Goal: Task Accomplishment & Management: Manage account settings

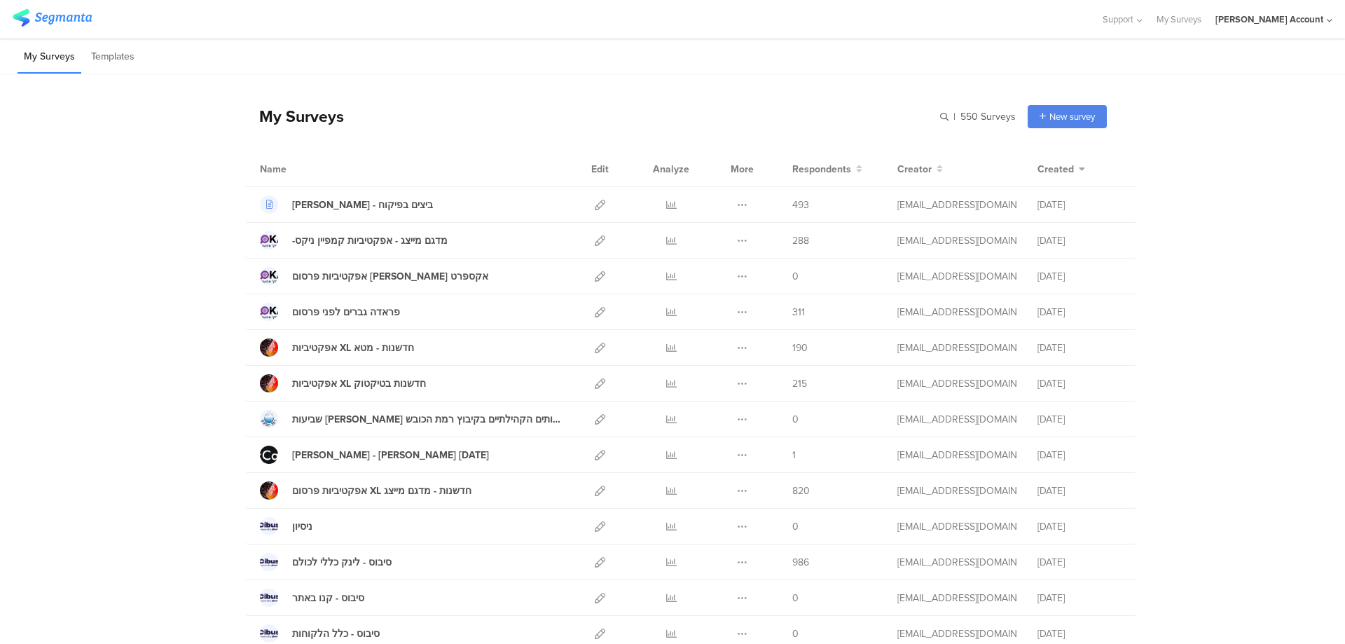
drag, startPoint x: 663, startPoint y: 205, endPoint x: 777, endPoint y: 164, distance: 120.6
click at [666, 205] on icon at bounding box center [671, 205] width 11 height 11
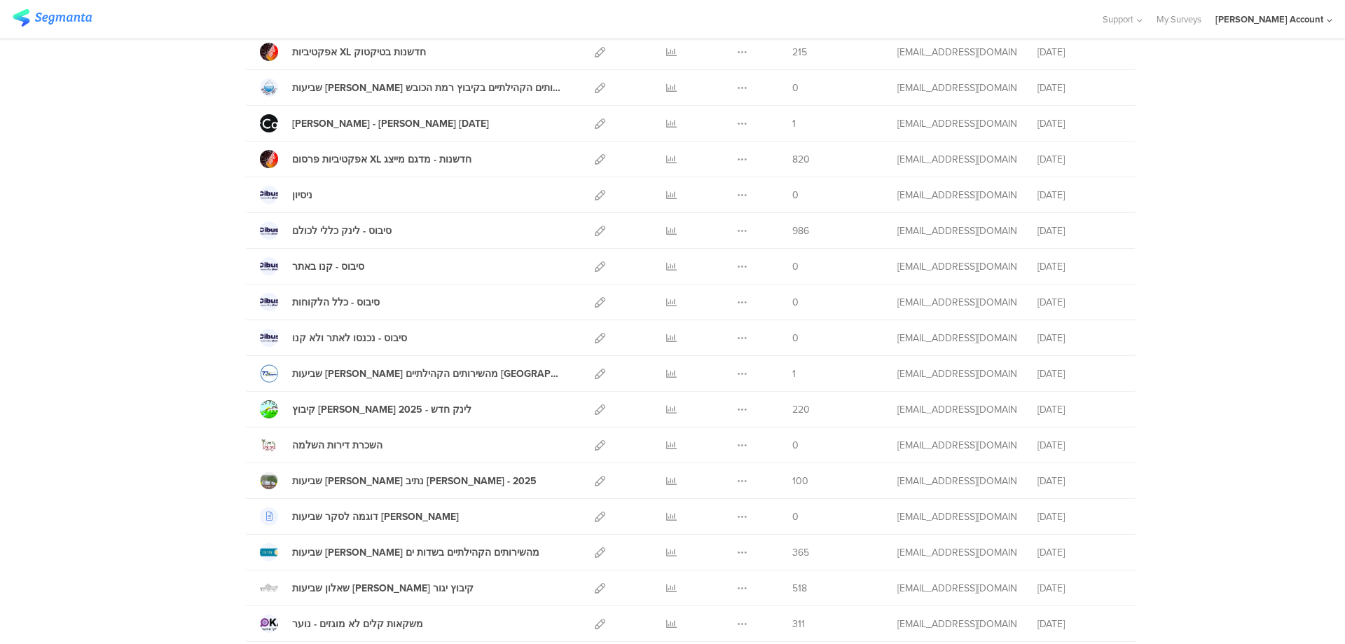
scroll to position [373, 0]
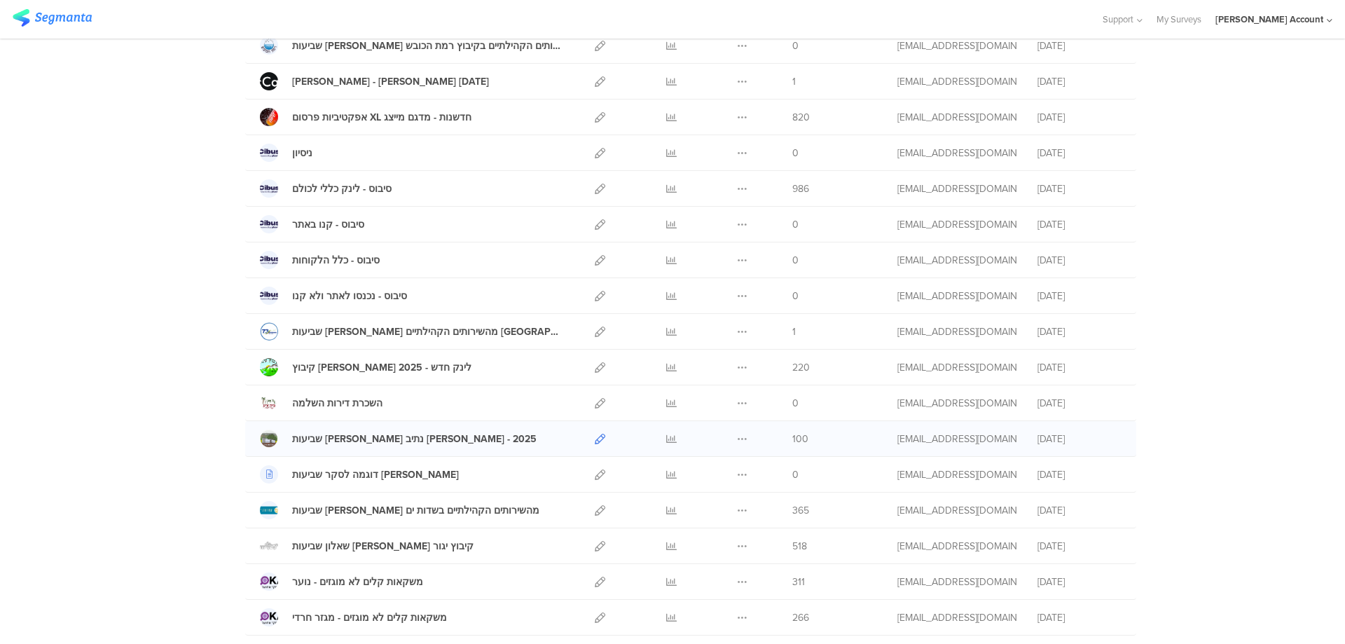
click at [595, 439] on icon at bounding box center [600, 439] width 11 height 11
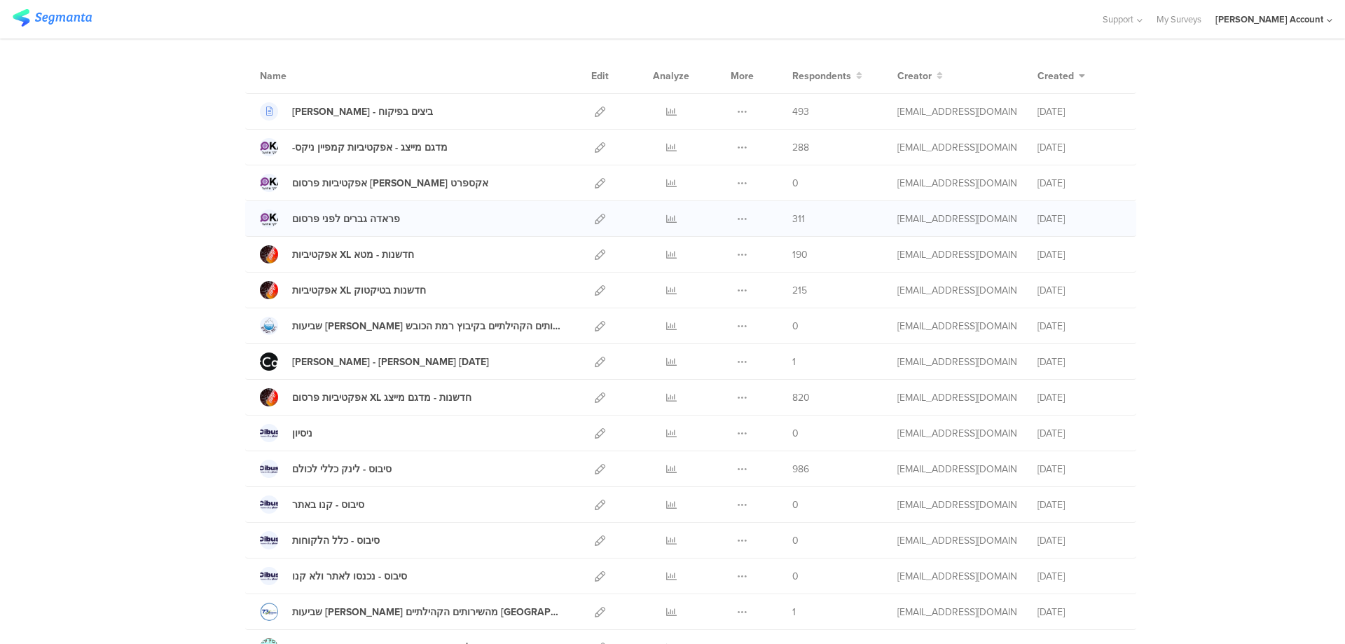
scroll to position [280, 0]
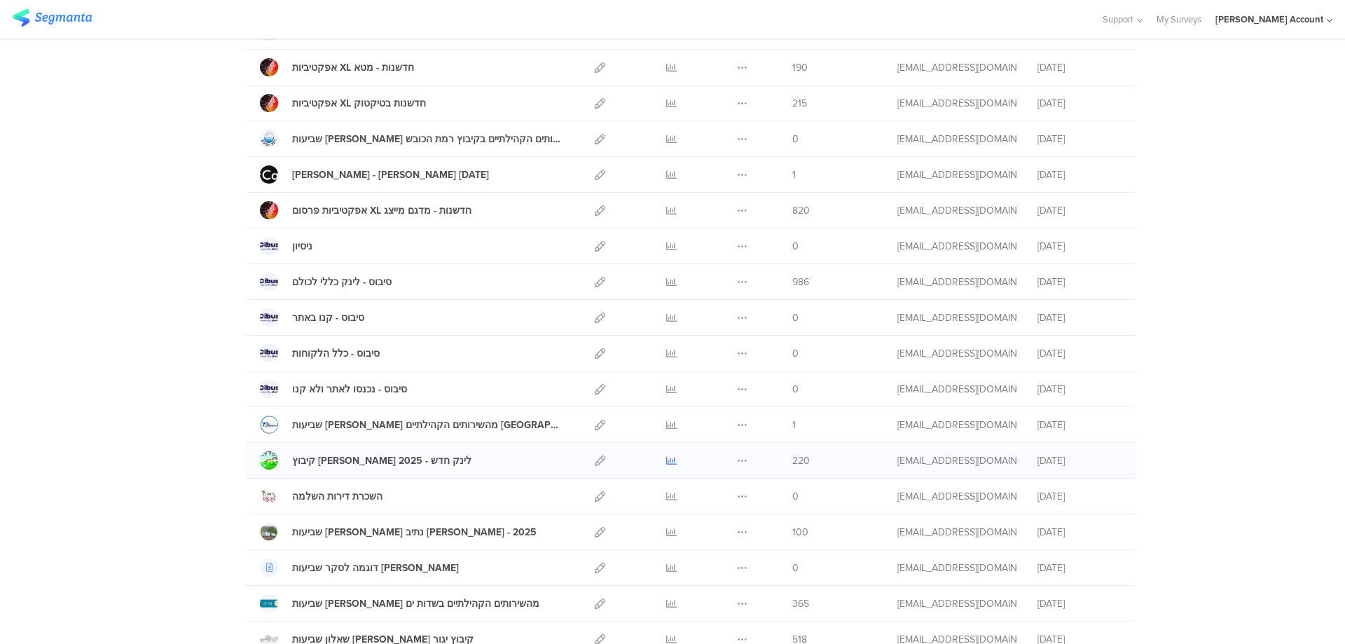
click at [667, 458] on icon at bounding box center [671, 460] width 11 height 11
click at [666, 532] on icon at bounding box center [671, 532] width 11 height 11
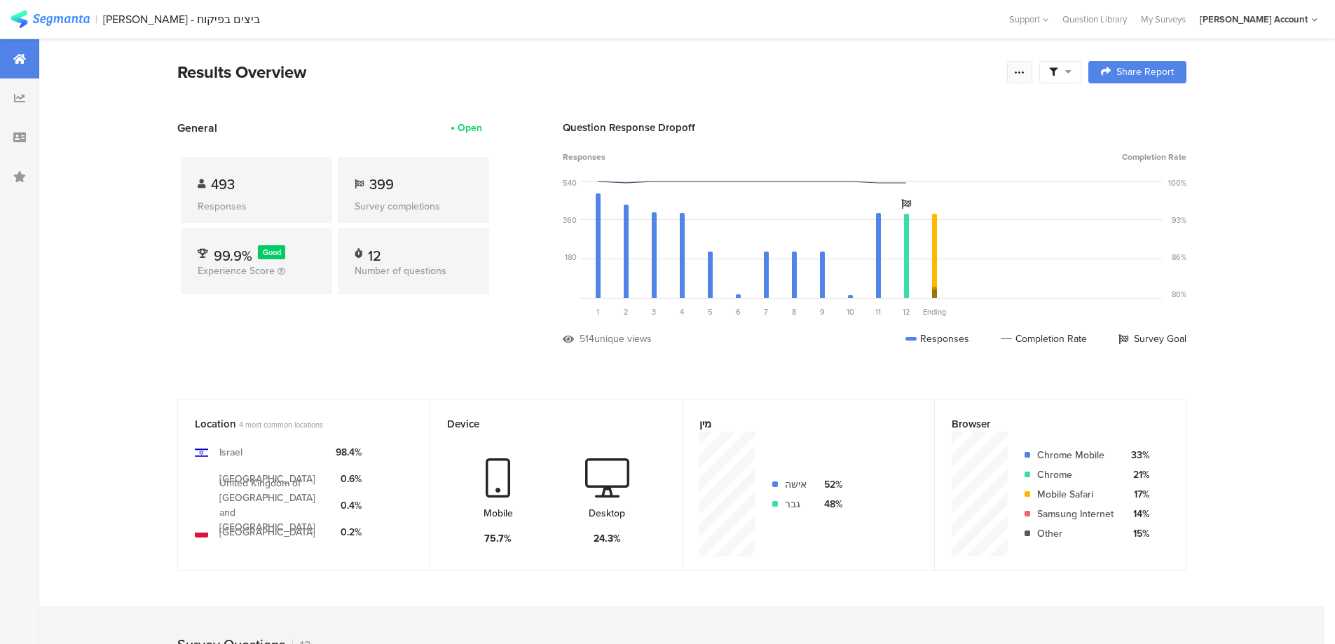
click at [1025, 69] on icon at bounding box center [1019, 72] width 11 height 11
click at [900, 181] on link "Edit survey" at bounding box center [925, 182] width 224 height 31
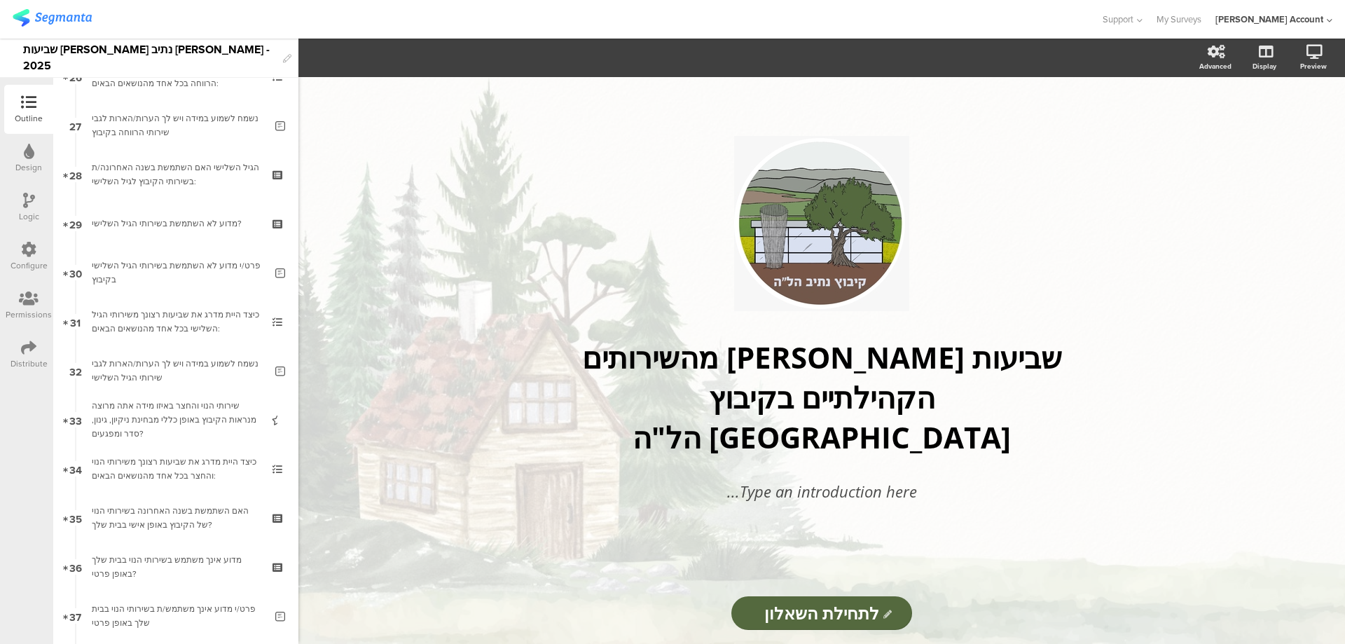
scroll to position [2341, 0]
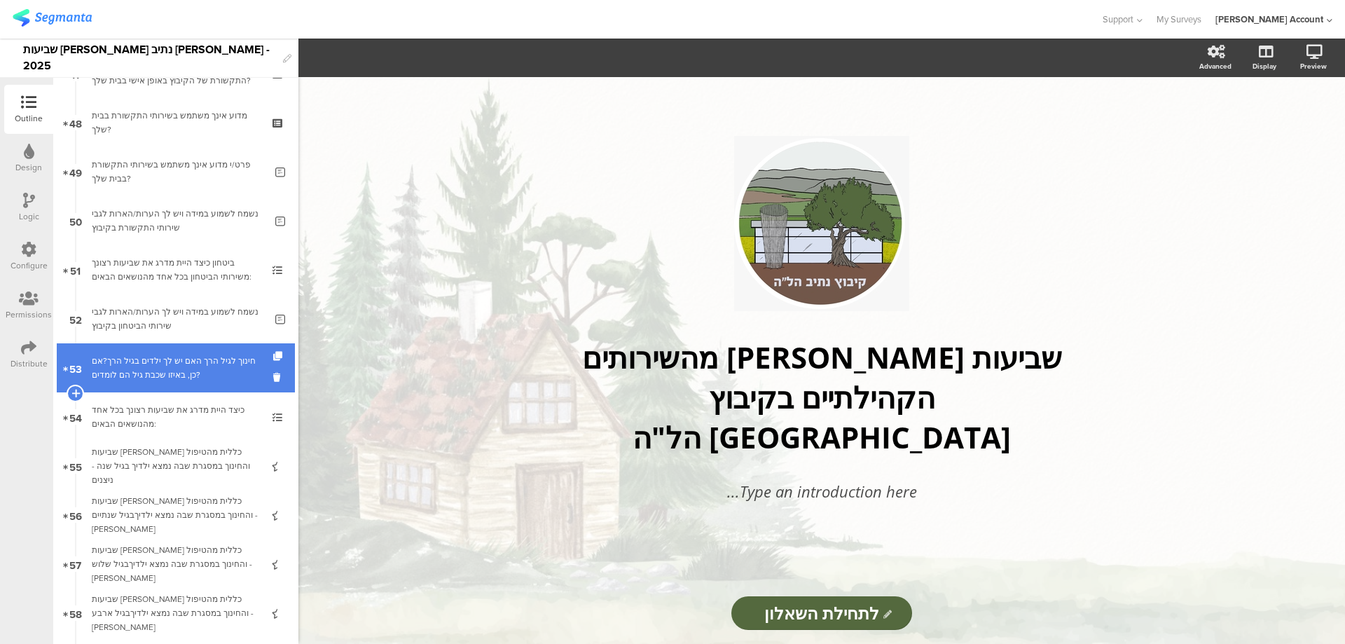
click at [221, 359] on div "חינוך לגיל הרך האם יש לך ילדים בגיל הרך?אם כן, באיזו שכבת גיל הם לומדים?" at bounding box center [175, 368] width 167 height 28
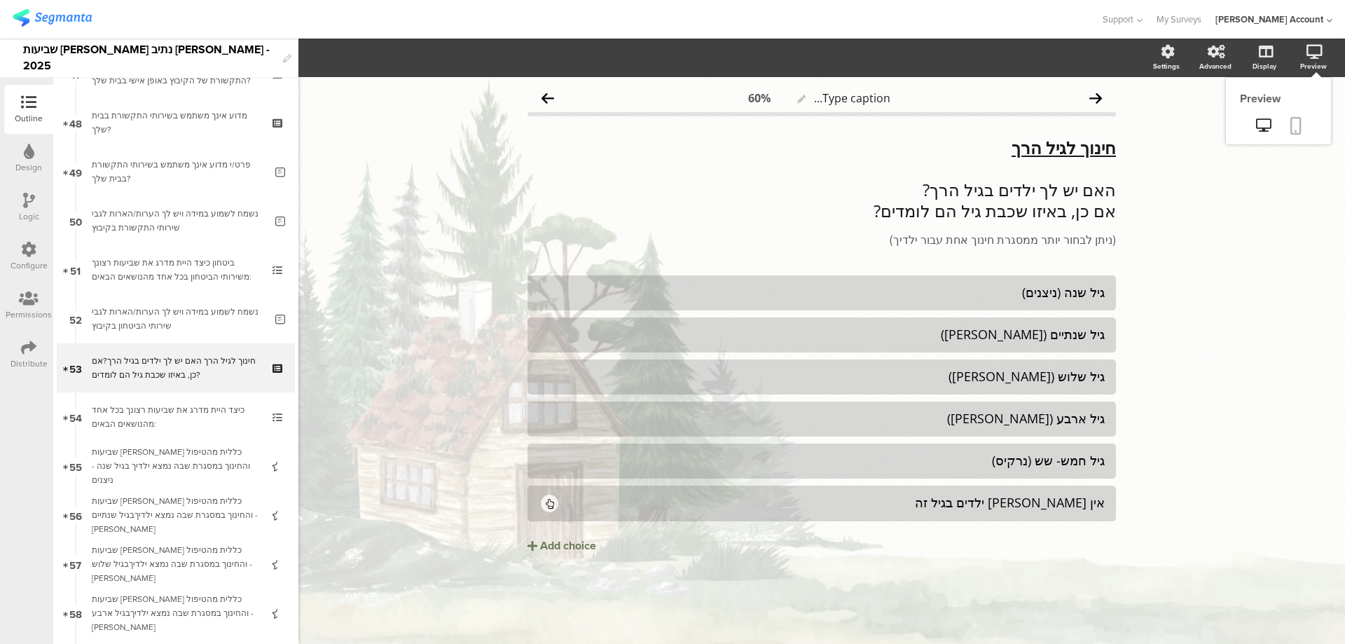
click at [1291, 126] on icon at bounding box center [1296, 126] width 11 height 18
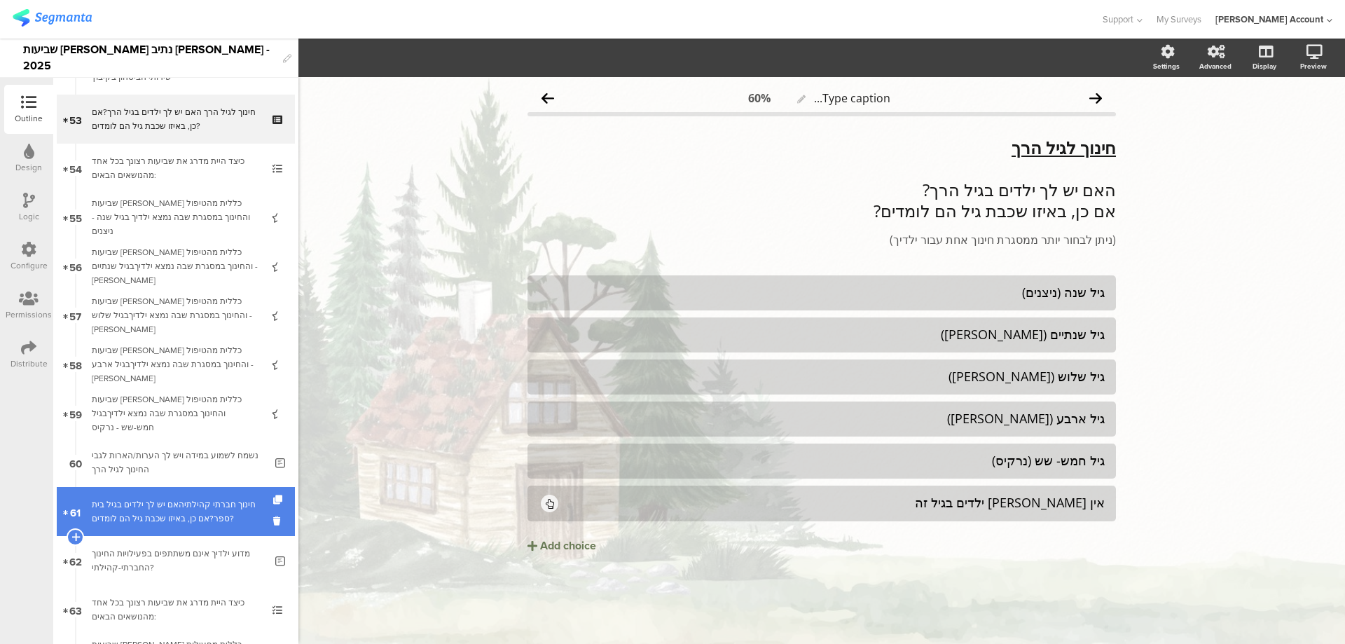
scroll to position [2621, 0]
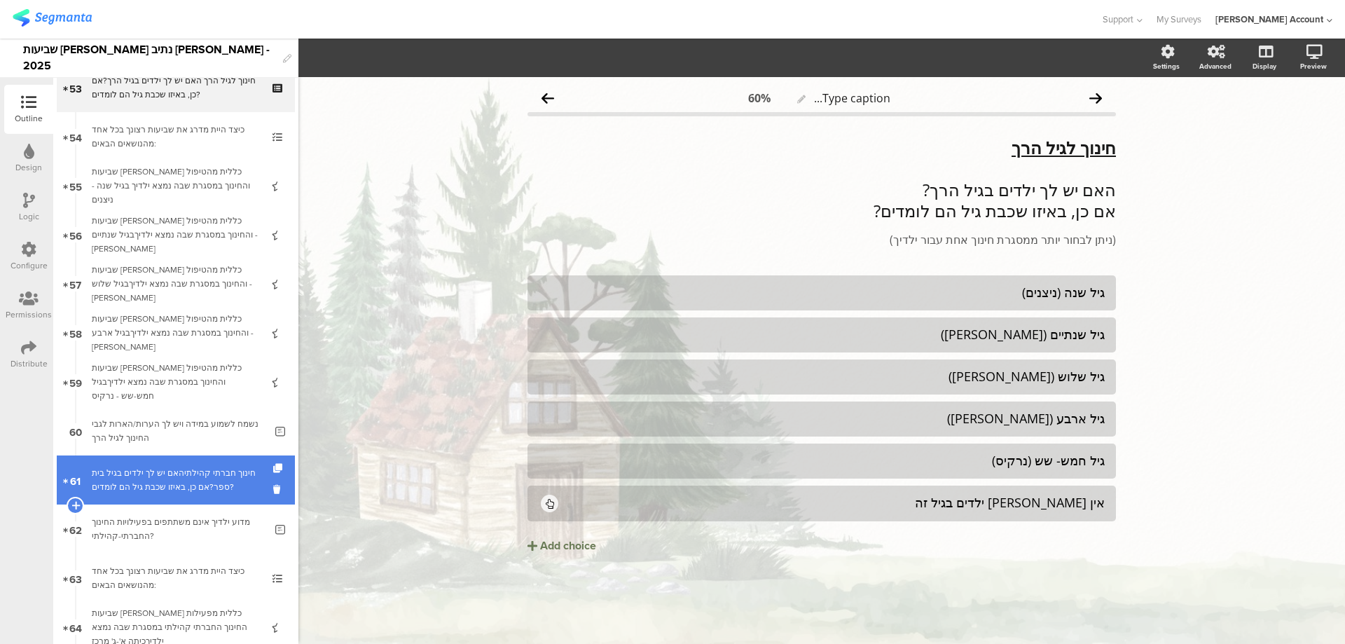
click at [224, 472] on div "חינוך חברתי קהילתיהאם יש לך ילדים בגיל בית ספר?אם כן, באיזו שכבת גיל הם לומדים?" at bounding box center [175, 480] width 167 height 28
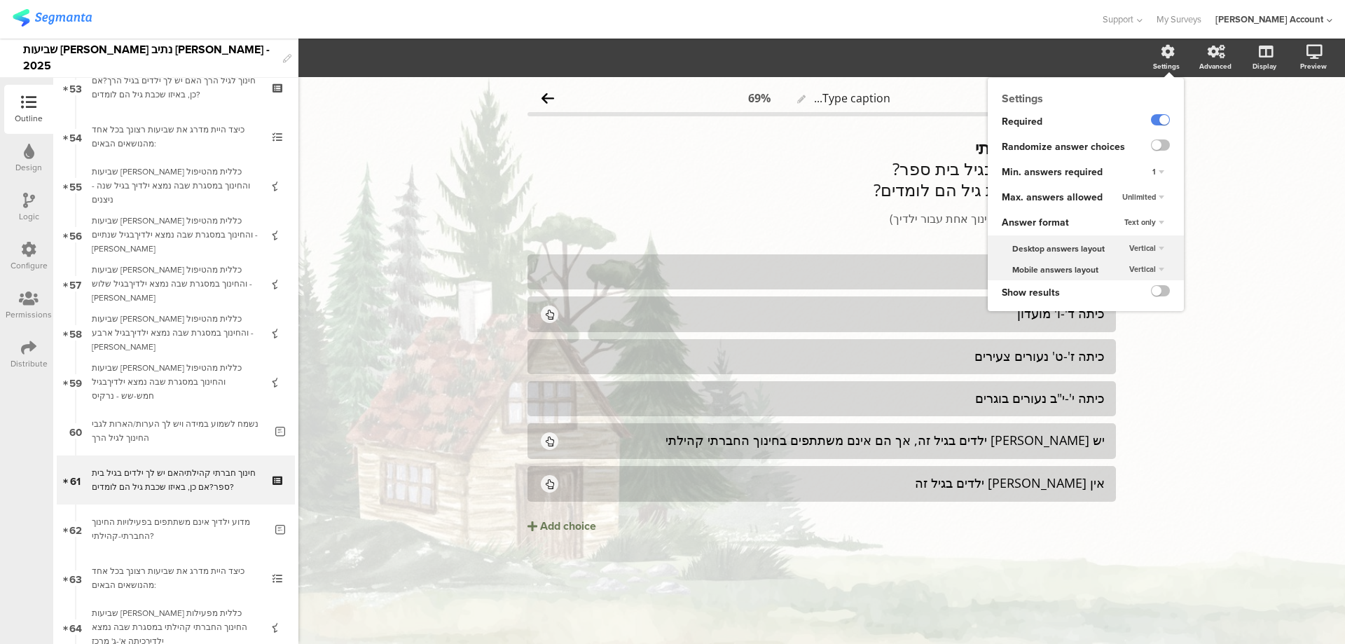
click at [1133, 195] on span "Unlimited" at bounding box center [1139, 196] width 34 height 11
click at [1134, 223] on div "1" at bounding box center [1138, 225] width 83 height 15
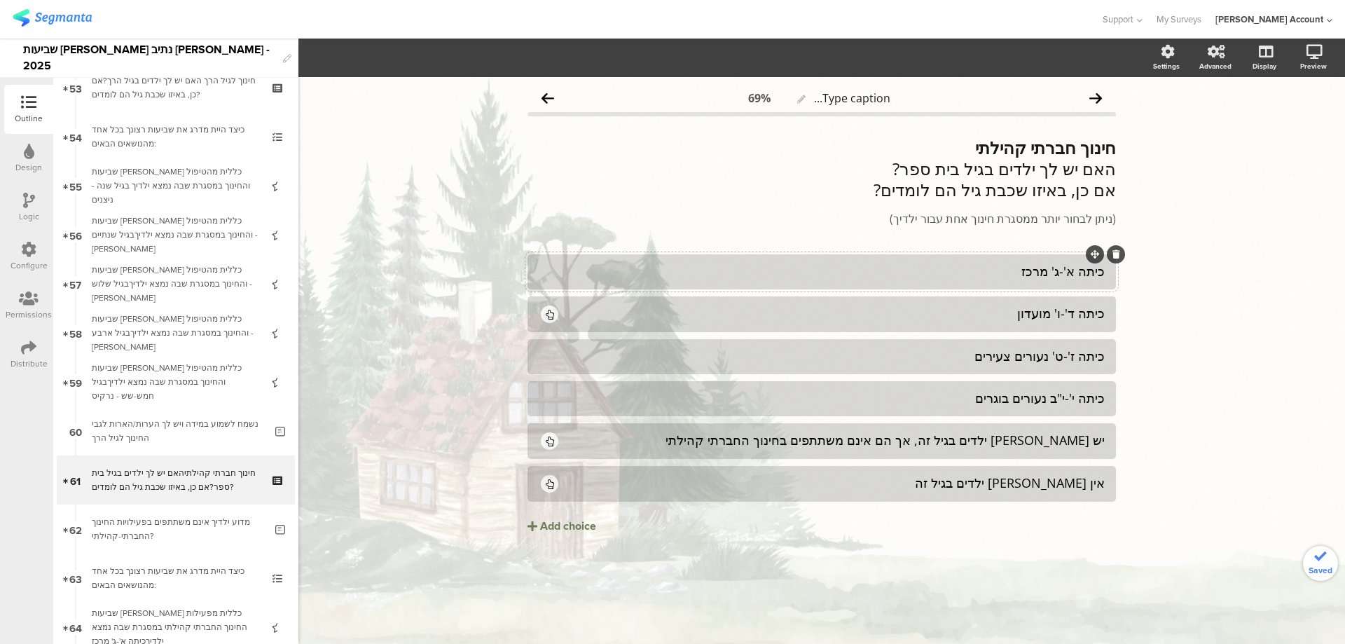
click at [865, 264] on div "כיתה א'-ג' מרכז" at bounding box center [822, 271] width 566 height 16
click at [996, 317] on div "כיתה ד'-ו' מועדון" at bounding box center [833, 313] width 544 height 16
click at [1016, 352] on div "כיתה ז'-ט' נעורים צעירים" at bounding box center [822, 356] width 566 height 16
click at [1026, 391] on div "כיתה י'-י"ב נעורים בוגרים" at bounding box center [822, 398] width 566 height 16
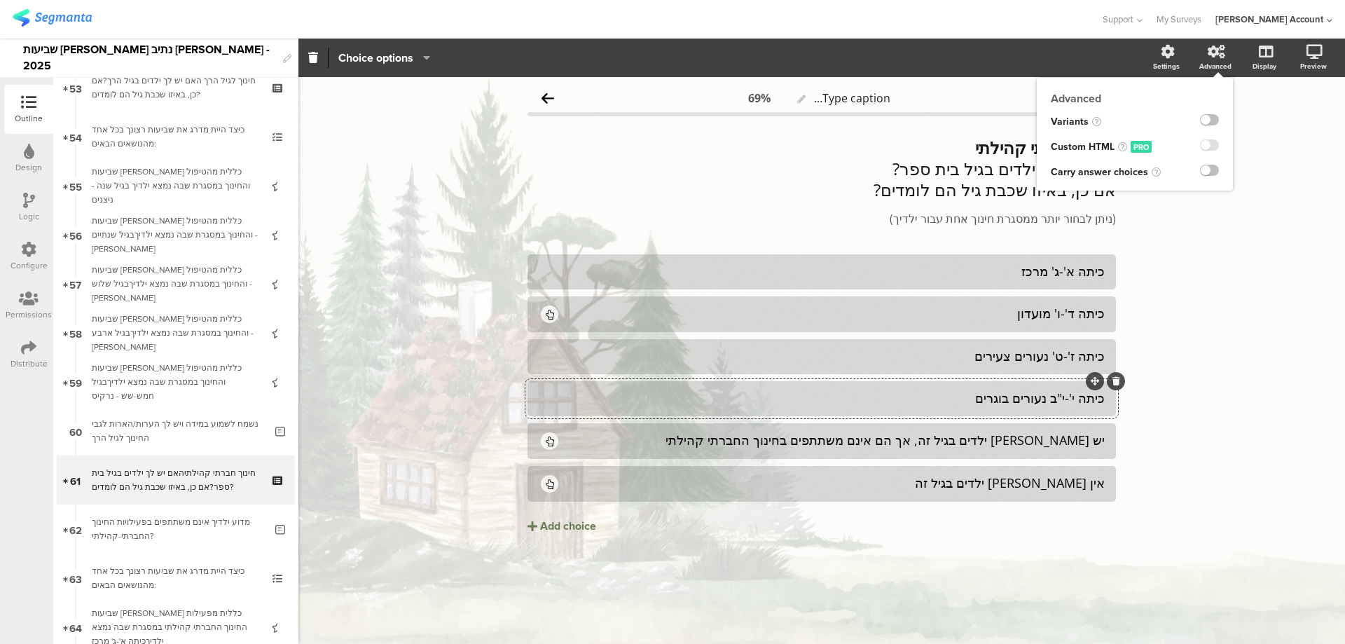
click at [1229, 61] on div "Advanced" at bounding box center [1215, 66] width 32 height 11
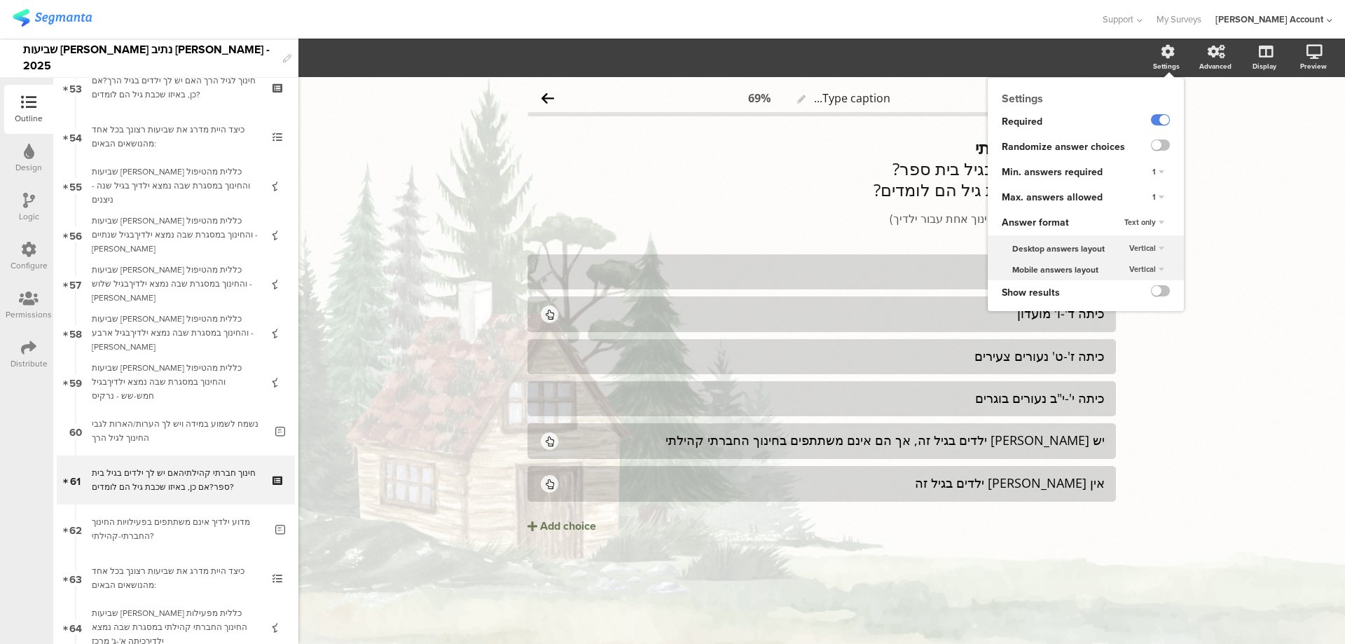
click at [1178, 61] on div "Settings" at bounding box center [1166, 66] width 27 height 11
click at [1155, 191] on div "1" at bounding box center [1158, 197] width 23 height 17
click at [1123, 263] on div "4" at bounding box center [1138, 269] width 83 height 15
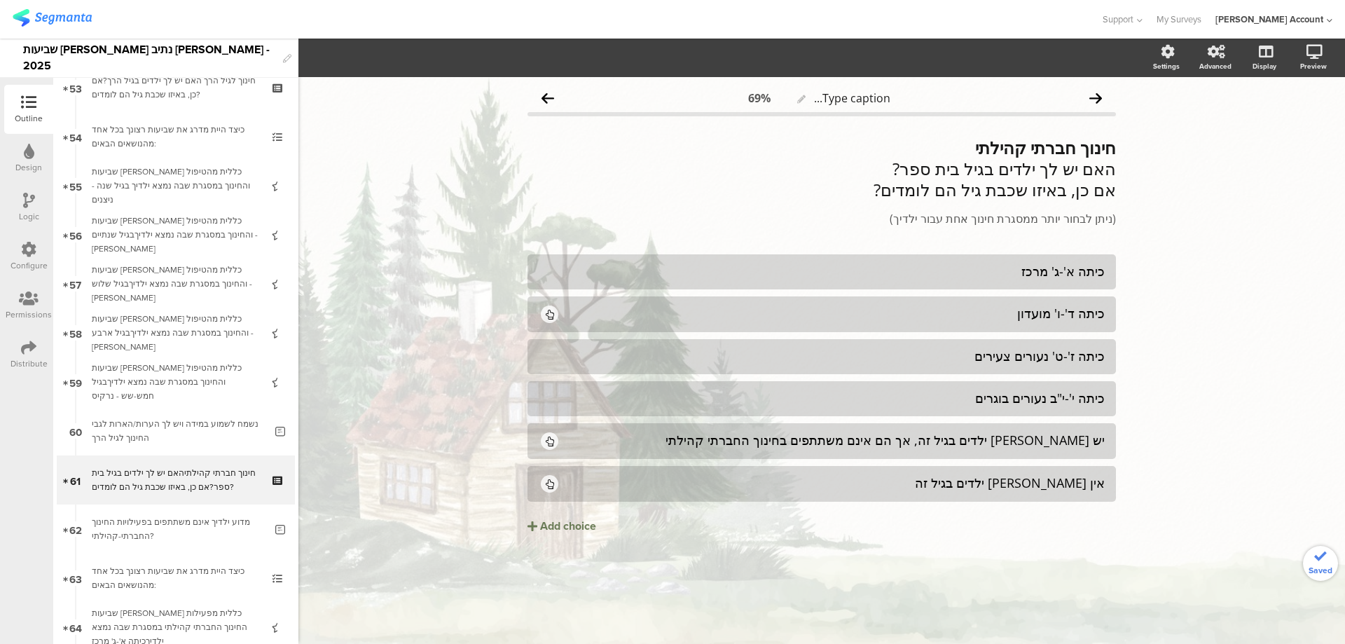
click at [1225, 205] on div "Type caption... 69% חינוך חברתי קהילתי האם יש לך ילדים בגיל בית ספר? אם כן, באי…" at bounding box center [821, 360] width 1047 height 567
click at [1305, 123] on link at bounding box center [1296, 127] width 31 height 27
click at [603, 315] on div "כיתה ד'-ו' מועדון" at bounding box center [833, 313] width 544 height 16
click at [390, 56] on span "Choice options" at bounding box center [375, 58] width 75 height 16
click at [453, 122] on span at bounding box center [461, 122] width 21 height 11
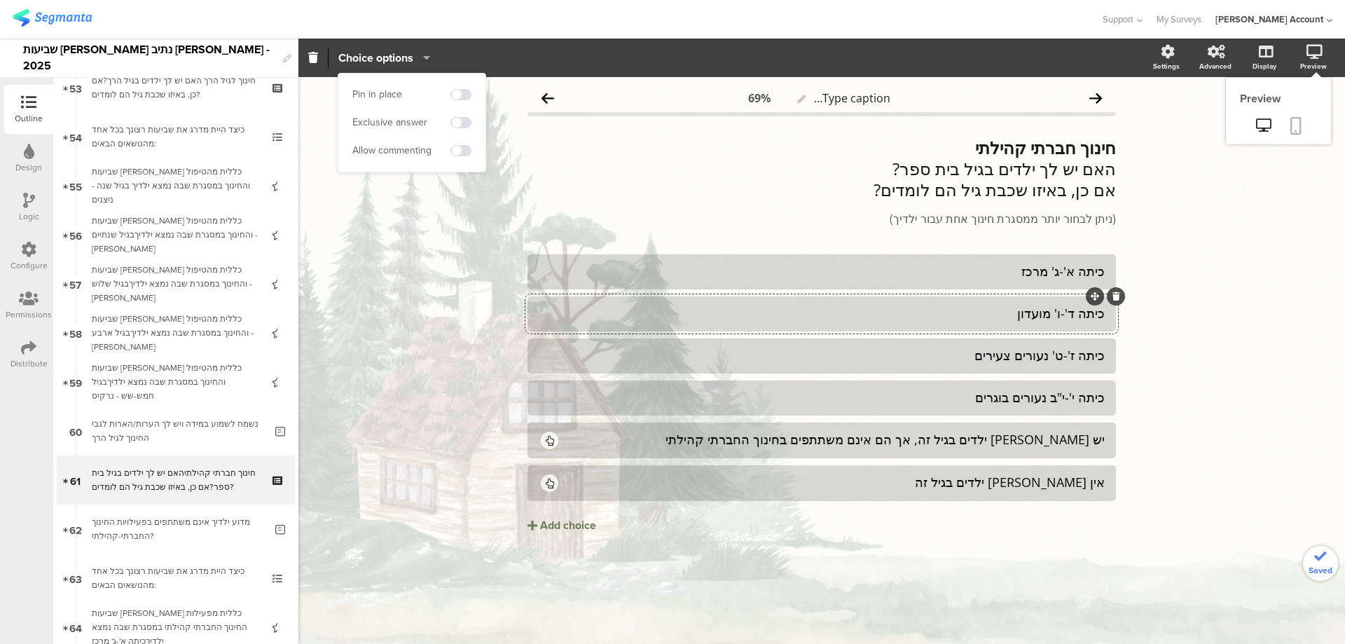
click at [1299, 133] on icon at bounding box center [1296, 126] width 11 height 18
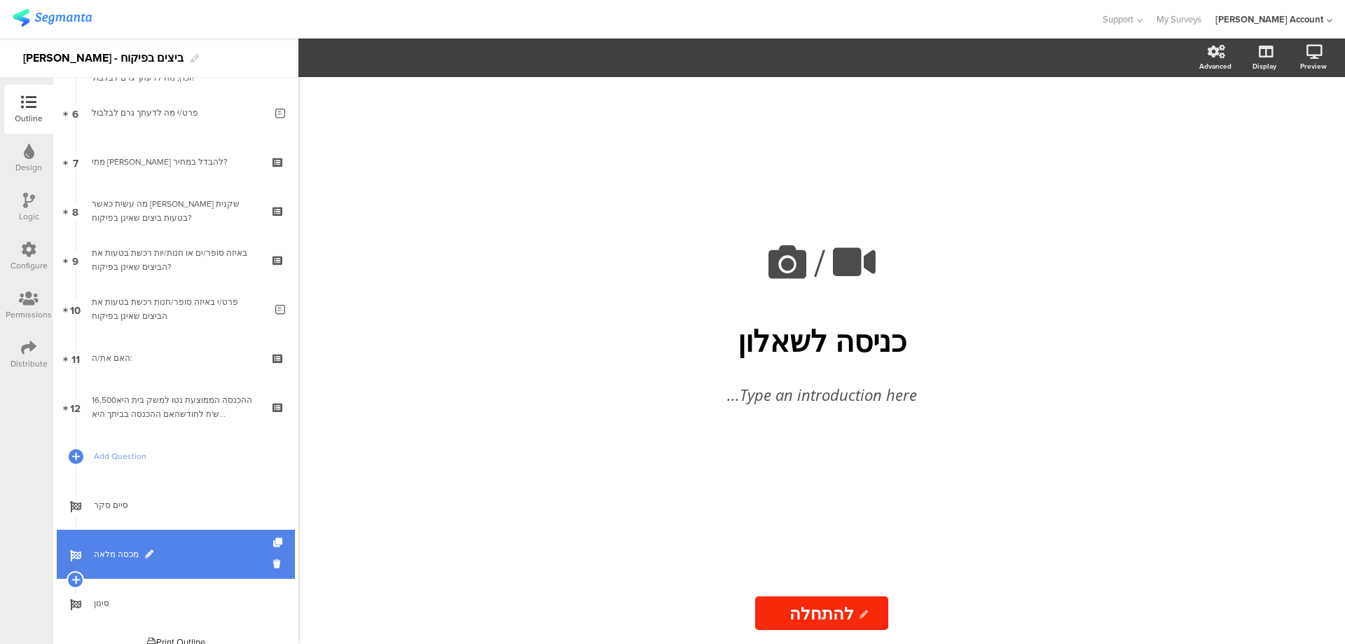
scroll to position [306, 0]
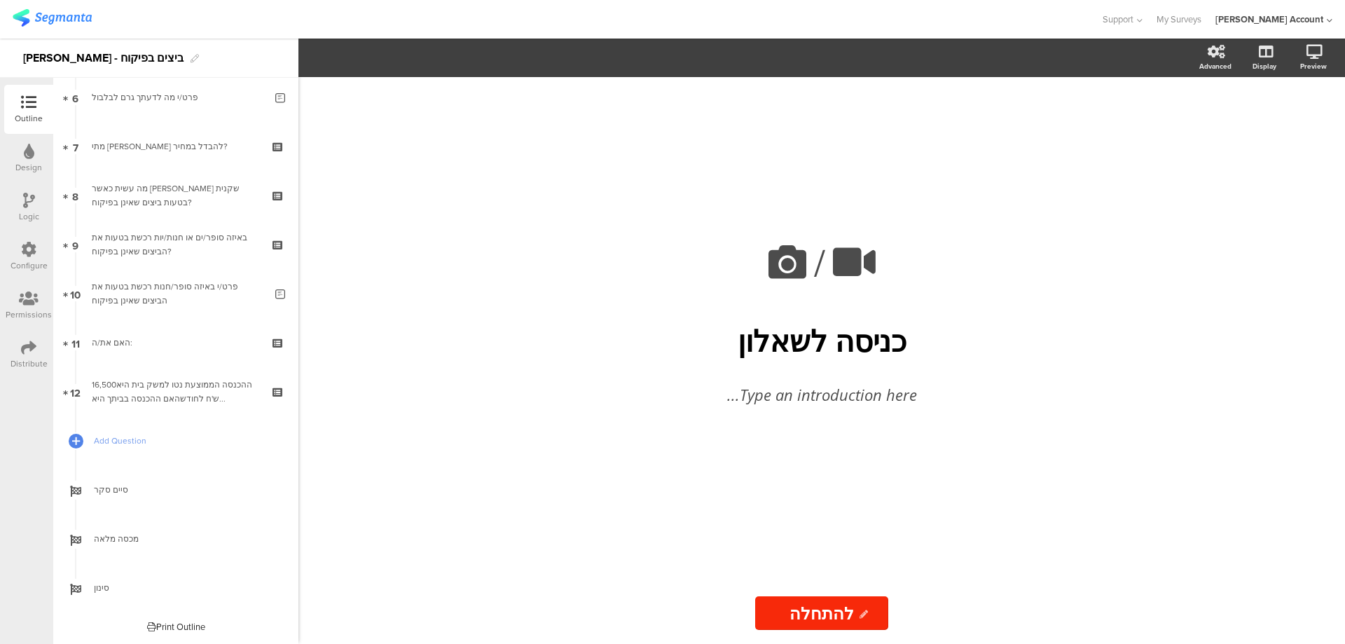
click at [26, 245] on icon at bounding box center [28, 249] width 15 height 15
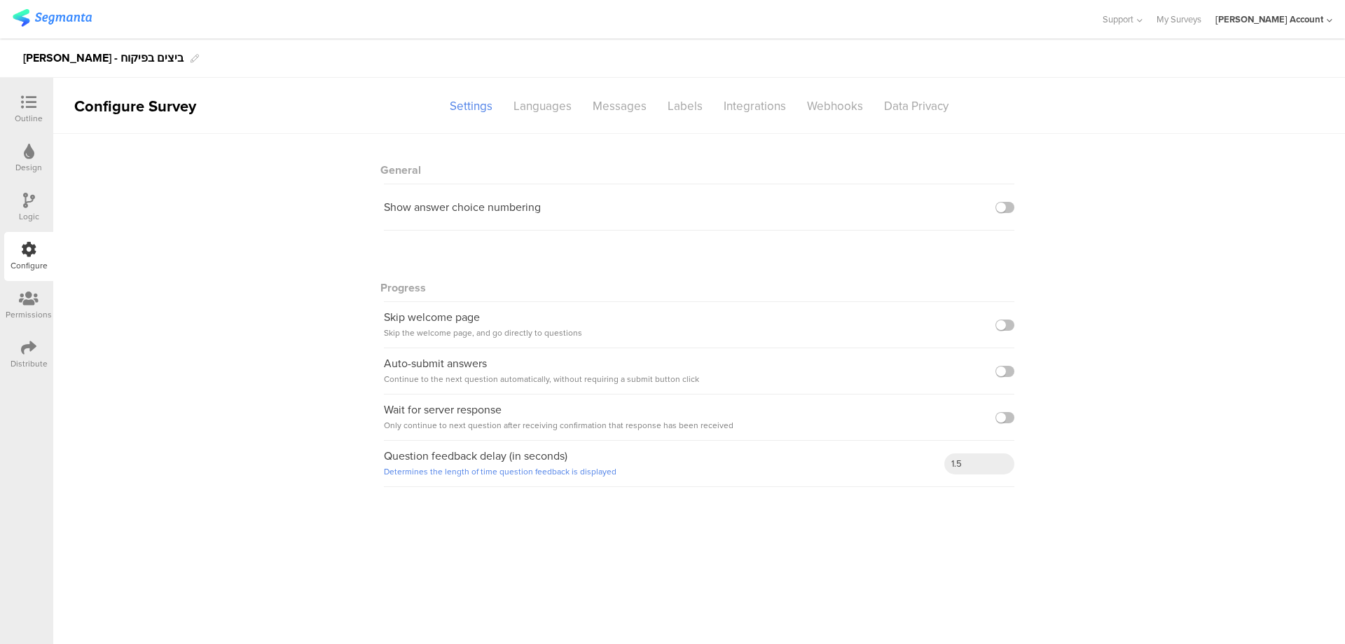
click at [34, 355] on div at bounding box center [28, 349] width 15 height 18
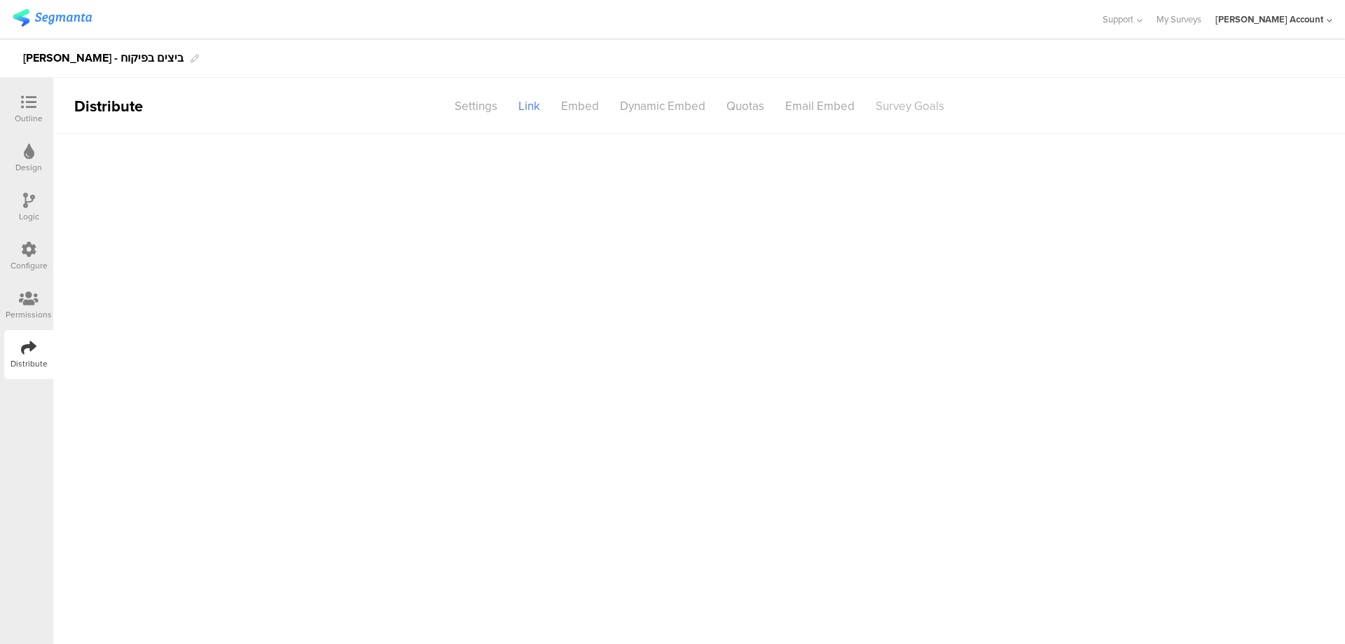
click at [911, 111] on div "Survey Goals" at bounding box center [910, 106] width 90 height 25
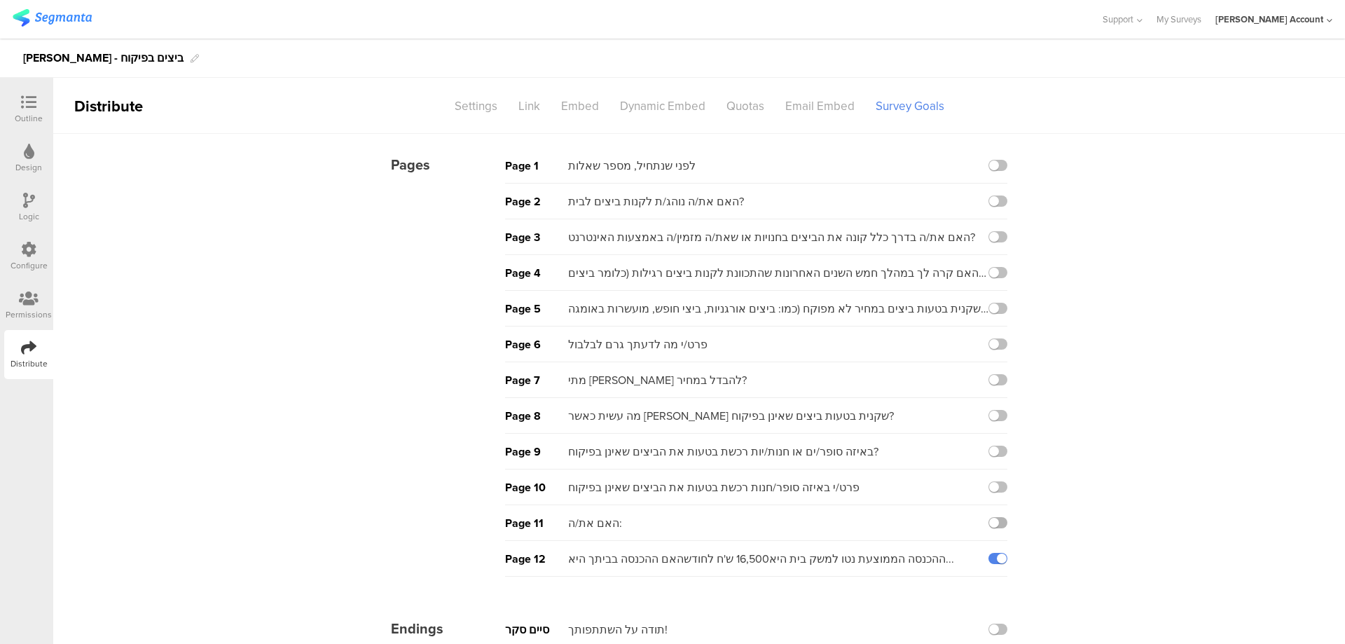
click at [997, 521] on label at bounding box center [998, 522] width 19 height 11
click at [0, 0] on input "checkbox" at bounding box center [0, 0] width 0 height 0
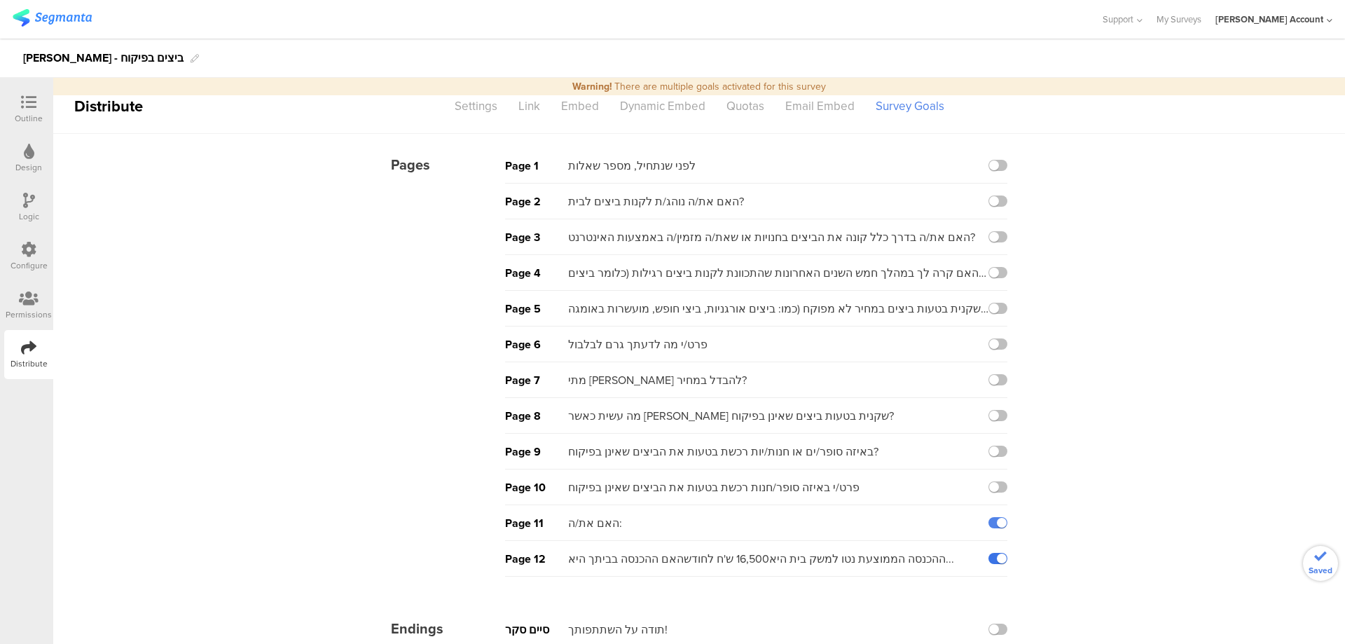
click at [989, 555] on label at bounding box center [998, 558] width 19 height 11
click at [0, 0] on input "checkbox" at bounding box center [0, 0] width 0 height 0
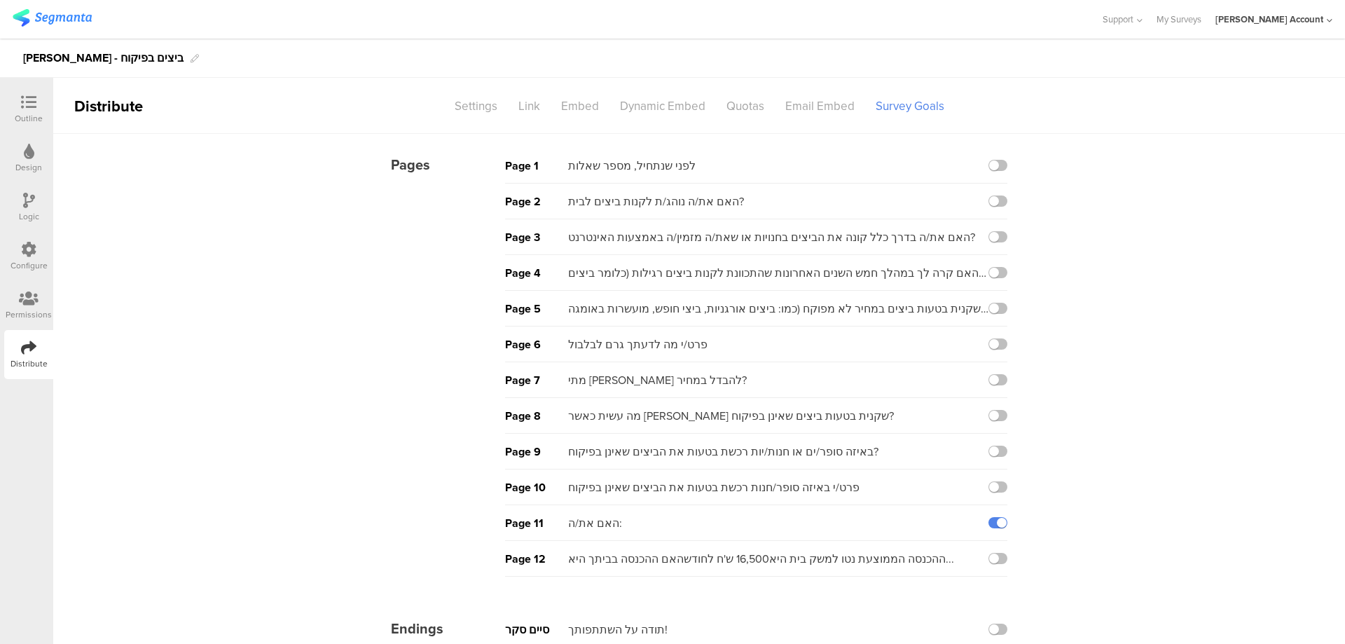
click at [25, 103] on icon at bounding box center [28, 102] width 15 height 15
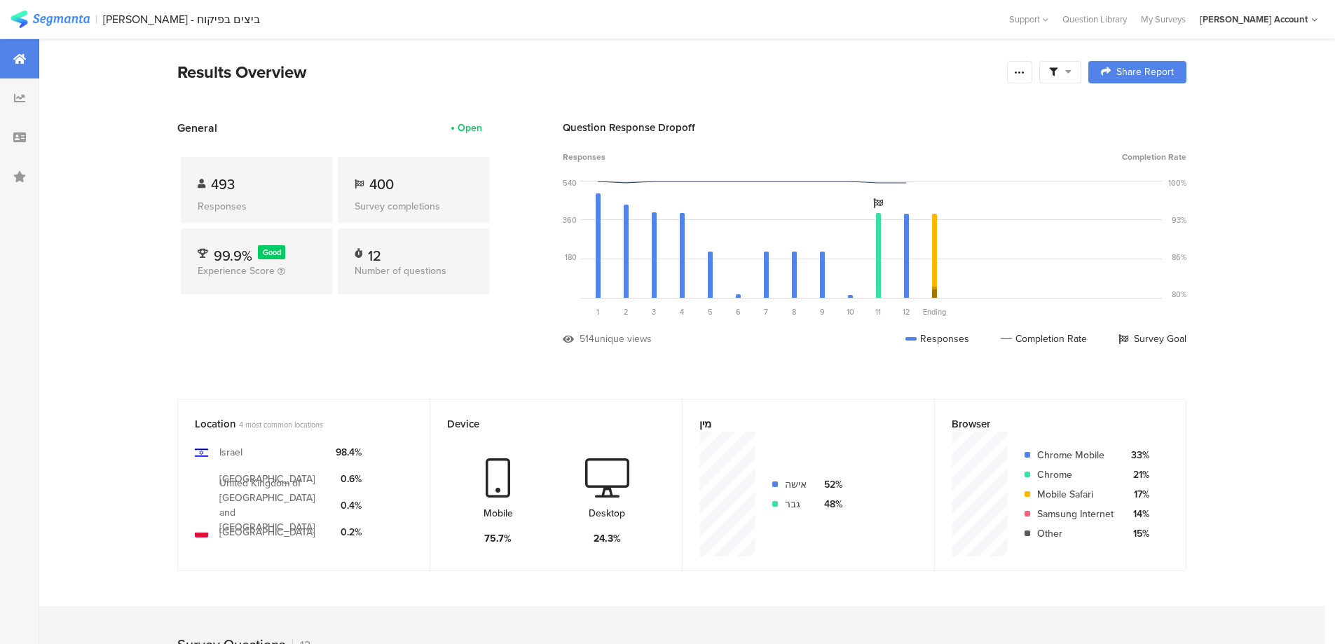
click at [1071, 70] on icon at bounding box center [1068, 72] width 6 height 10
click at [1135, 110] on span at bounding box center [1131, 111] width 21 height 11
click at [1021, 75] on icon at bounding box center [1019, 72] width 11 height 11
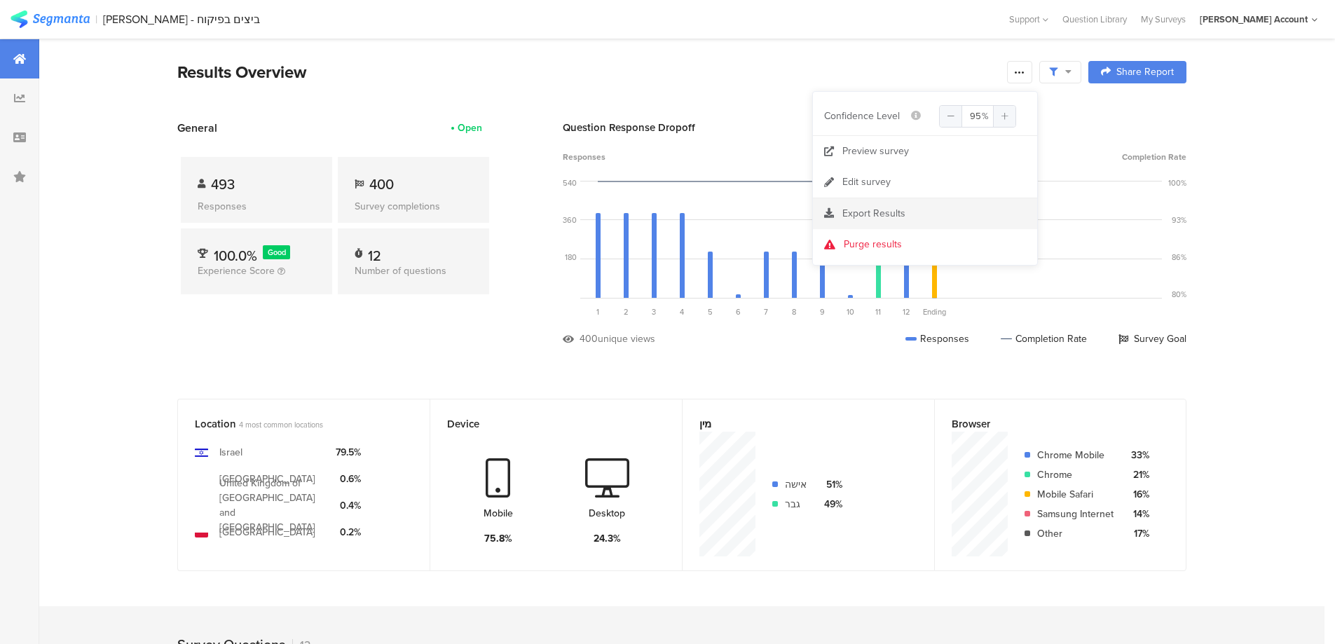
click at [878, 212] on span "Export Results" at bounding box center [873, 213] width 63 height 15
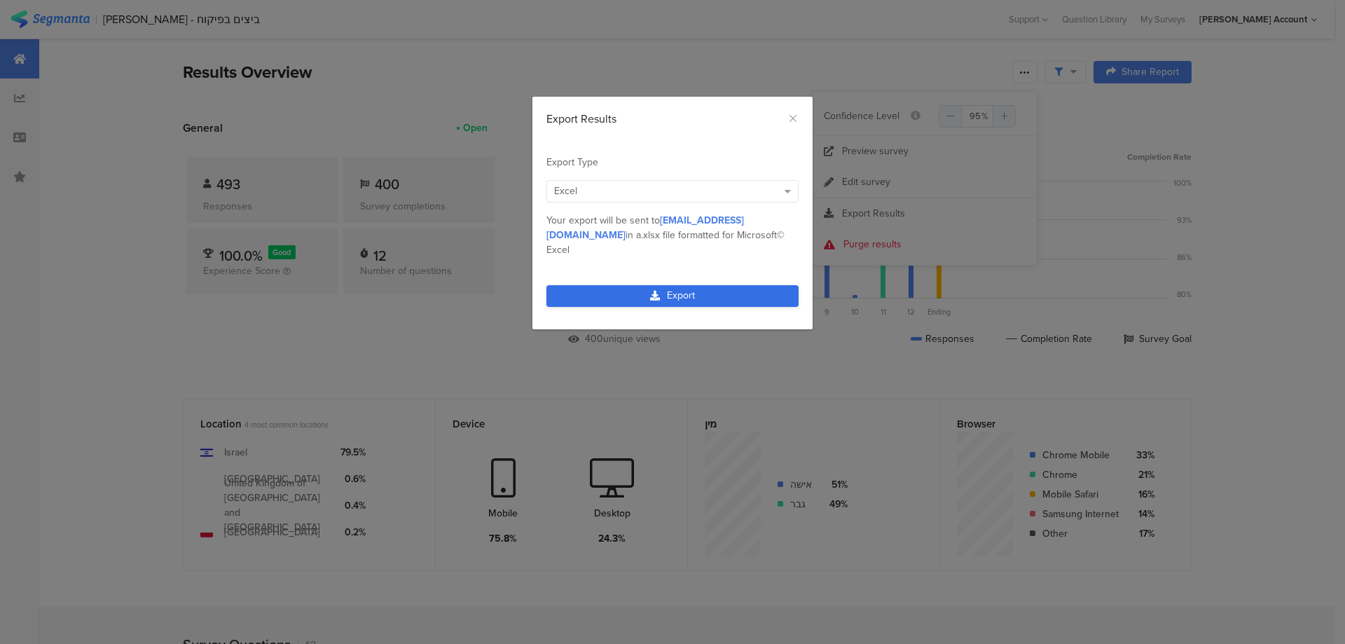
click at [706, 285] on link "Export" at bounding box center [672, 296] width 252 height 22
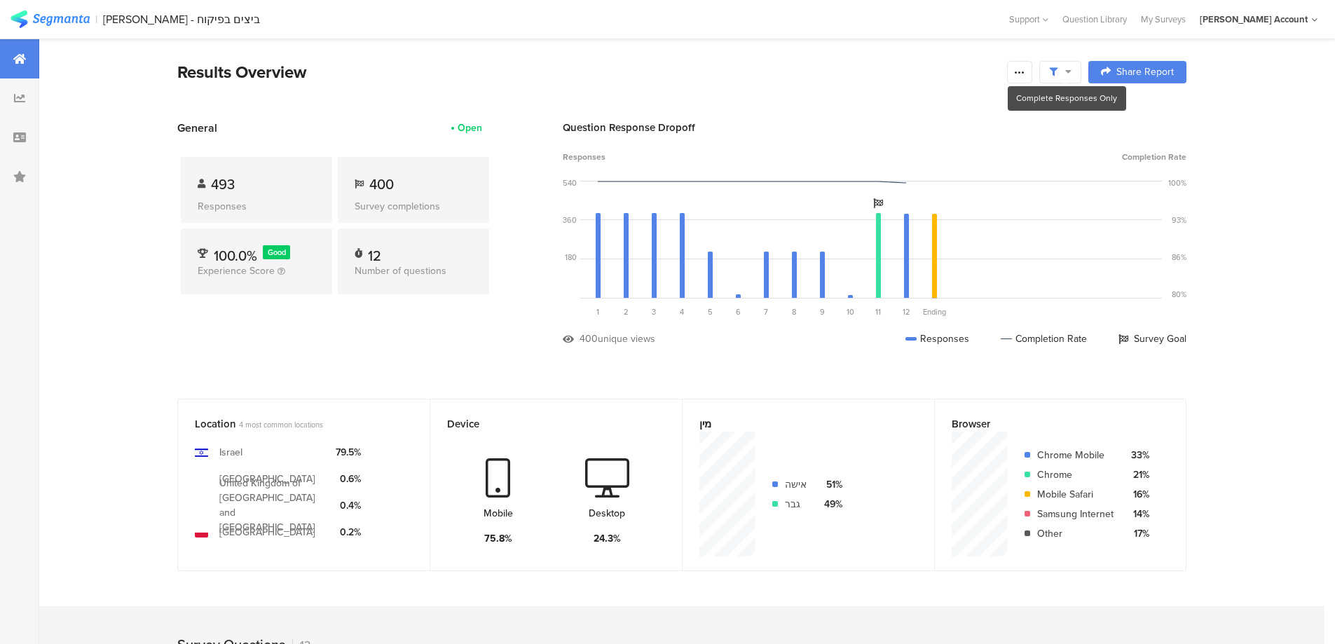
click at [1071, 71] on icon at bounding box center [1068, 72] width 6 height 10
click at [1124, 108] on span at bounding box center [1131, 111] width 21 height 11
click at [1025, 73] on icon at bounding box center [1019, 72] width 11 height 11
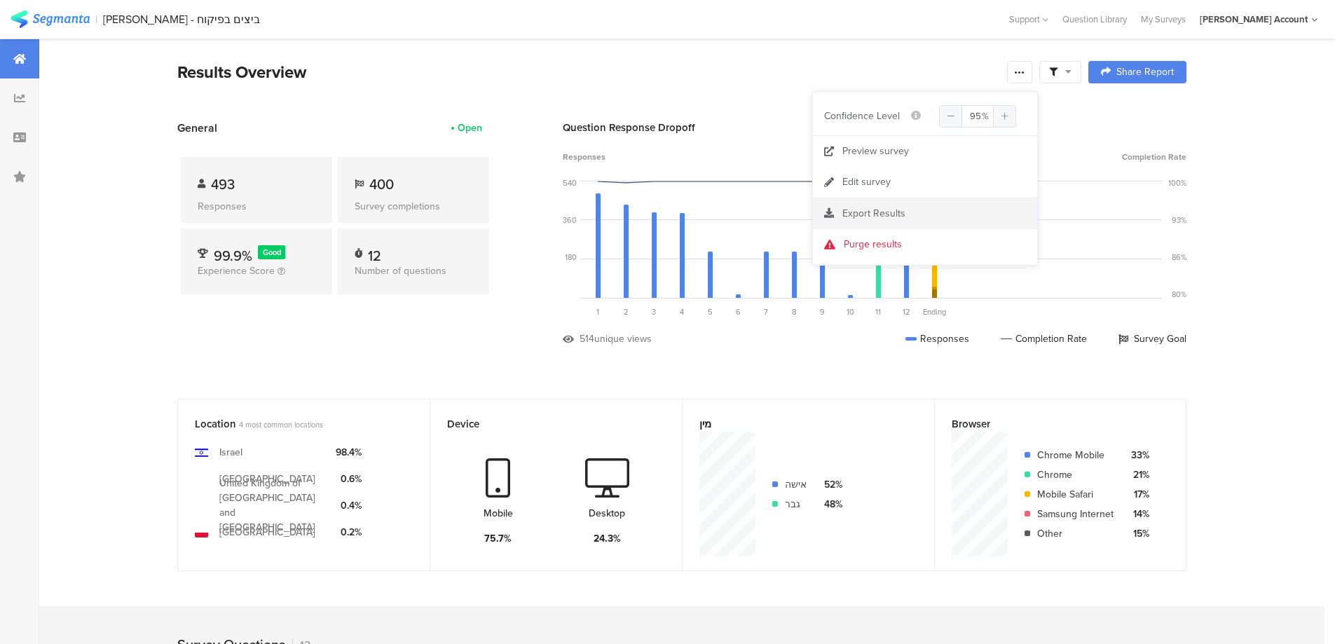
click at [910, 212] on div "Export Results" at bounding box center [925, 214] width 224 height 14
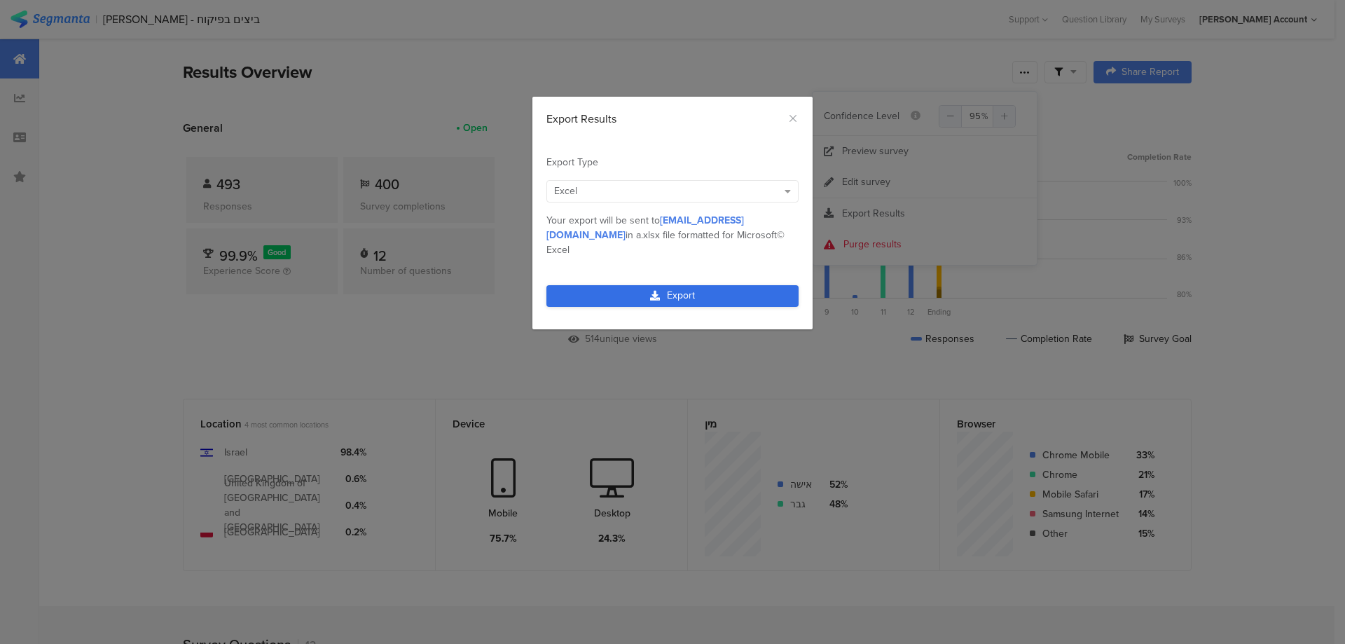
click at [698, 285] on link "Export" at bounding box center [672, 296] width 252 height 22
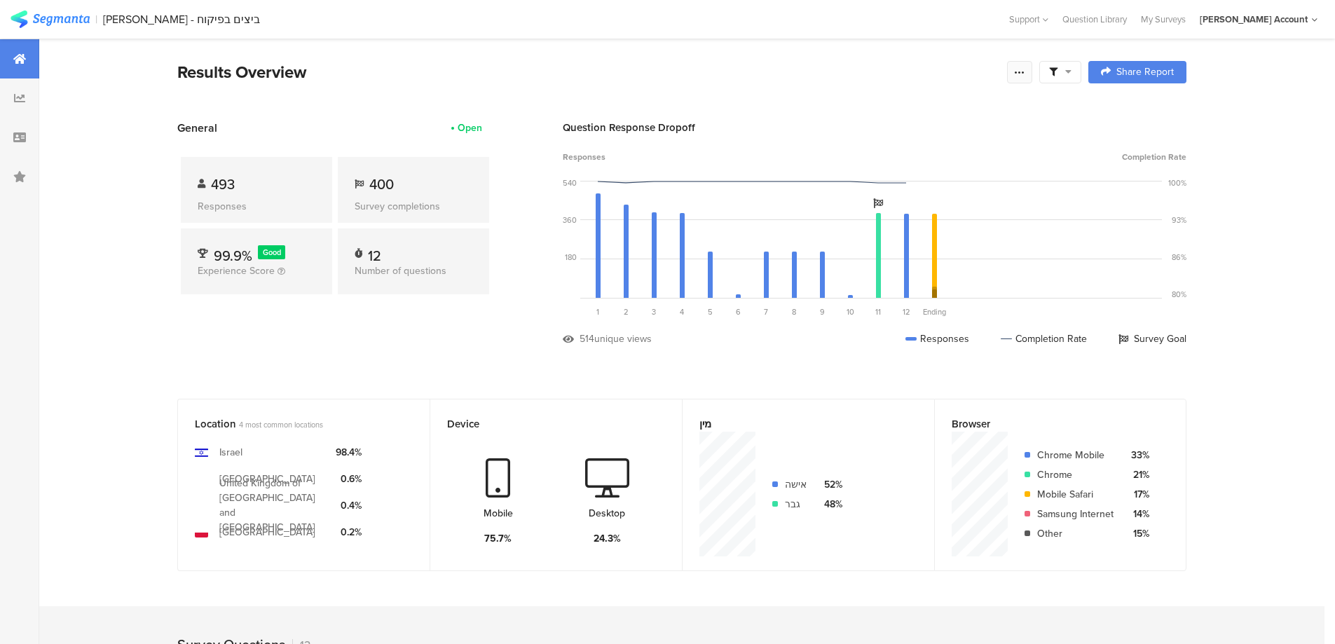
click at [1021, 73] on icon at bounding box center [1019, 72] width 11 height 11
click at [889, 185] on div "Edit survey" at bounding box center [866, 182] width 48 height 14
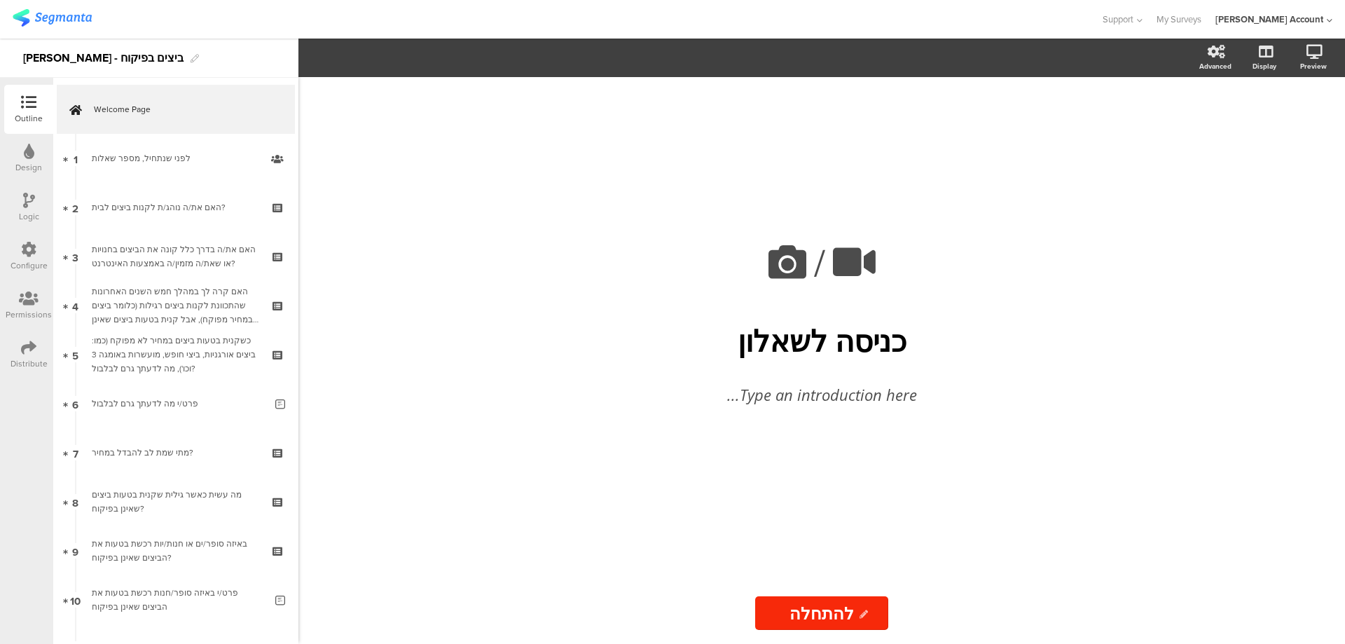
click at [24, 350] on icon at bounding box center [28, 347] width 15 height 15
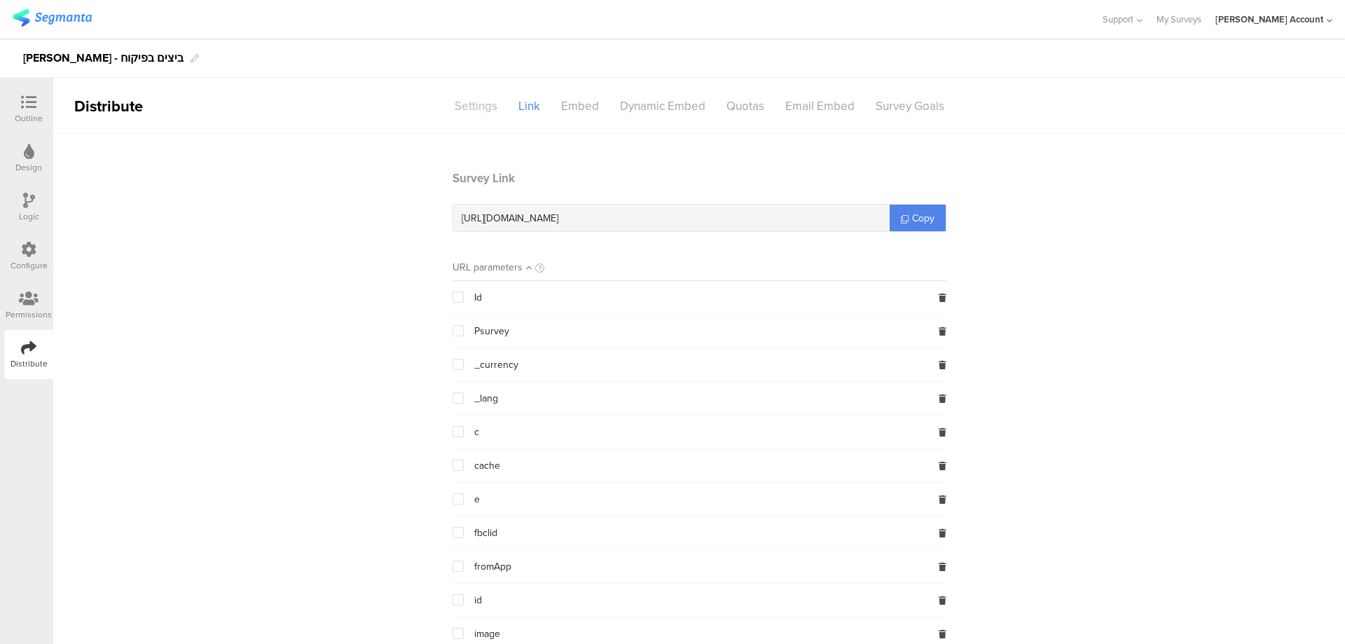
click at [467, 105] on div "Settings" at bounding box center [476, 106] width 64 height 25
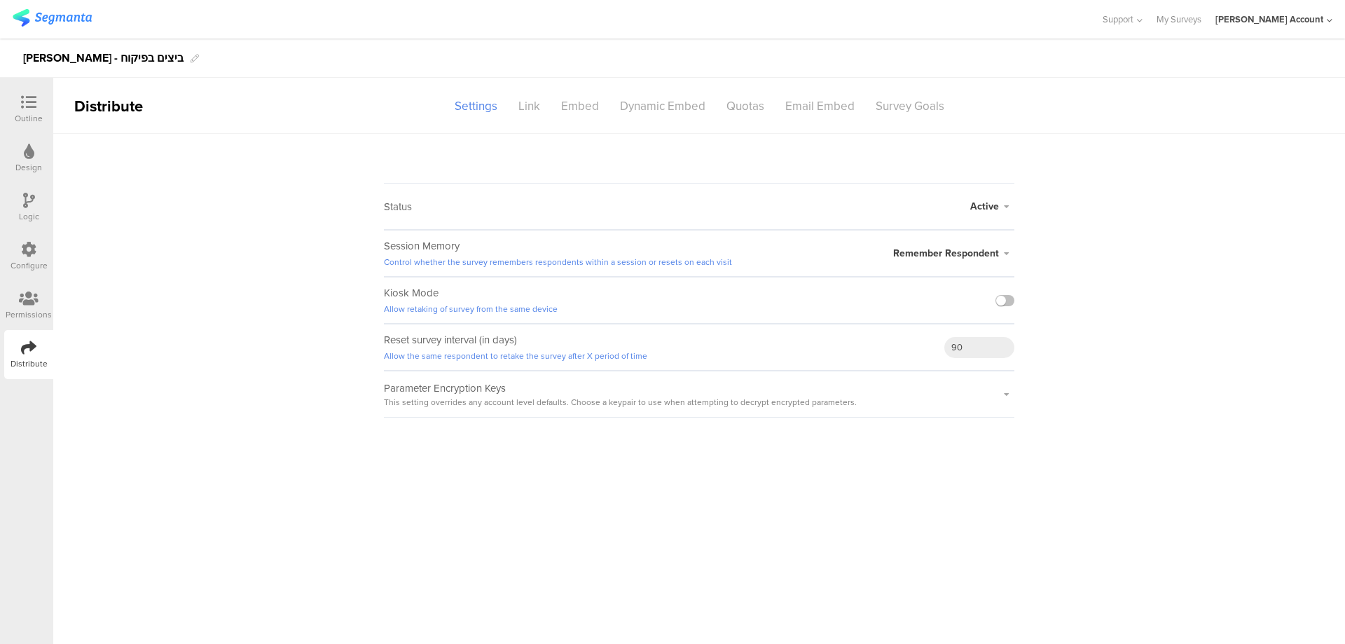
click at [991, 207] on span "Active" at bounding box center [984, 206] width 29 height 15
click at [938, 262] on li "Closed" at bounding box center [933, 262] width 161 height 29
